Goal: Transaction & Acquisition: Purchase product/service

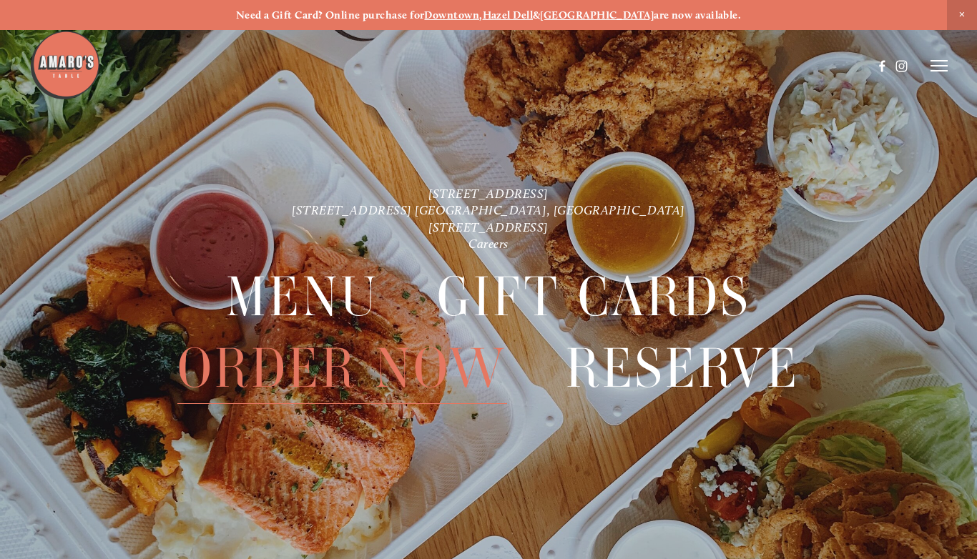
click at [337, 378] on span "Order Now" at bounding box center [342, 368] width 330 height 71
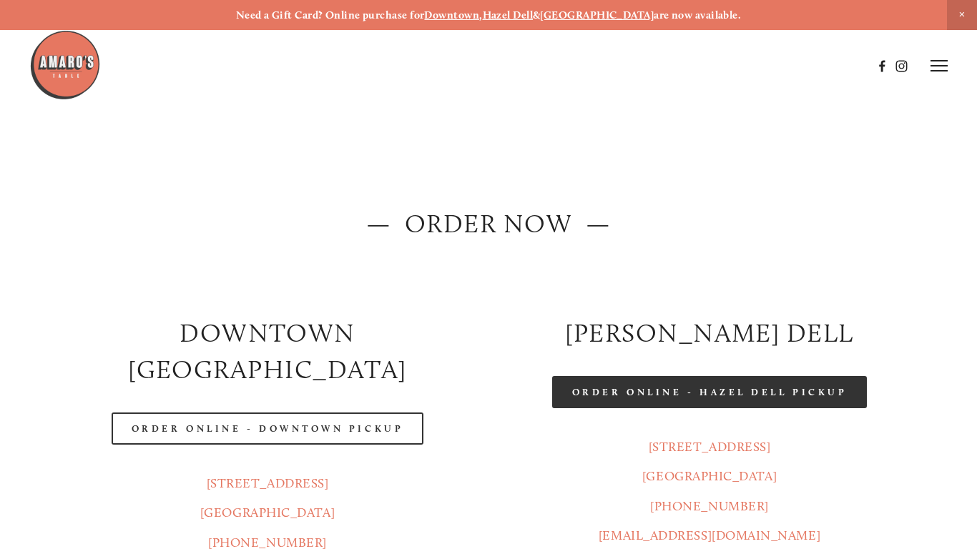
click at [715, 395] on link "Order Online - Hazel Dell Pickup" at bounding box center [709, 392] width 315 height 32
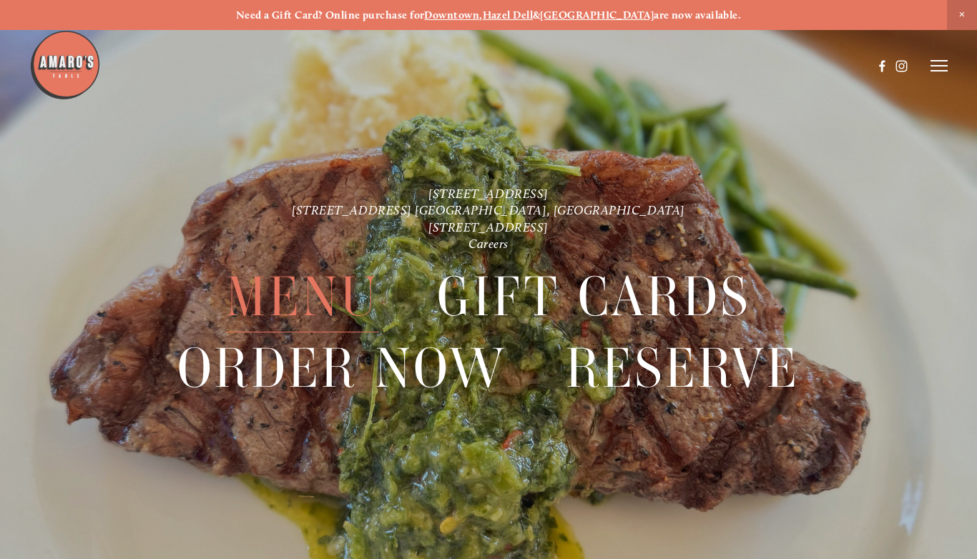
click at [348, 295] on span "Menu" at bounding box center [302, 297] width 152 height 71
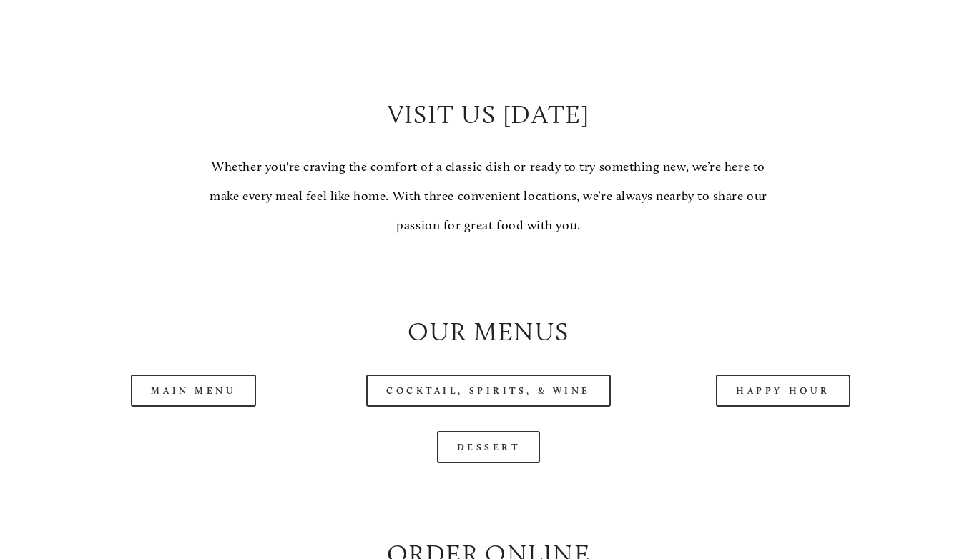
scroll to position [1139, 0]
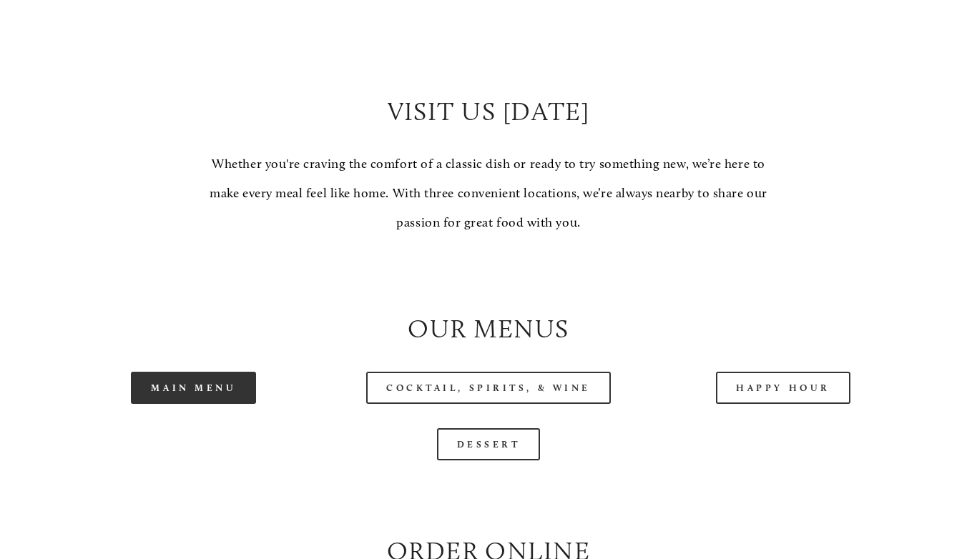
click at [233, 391] on link "Main Menu" at bounding box center [193, 388] width 125 height 32
